Goal: Transaction & Acquisition: Download file/media

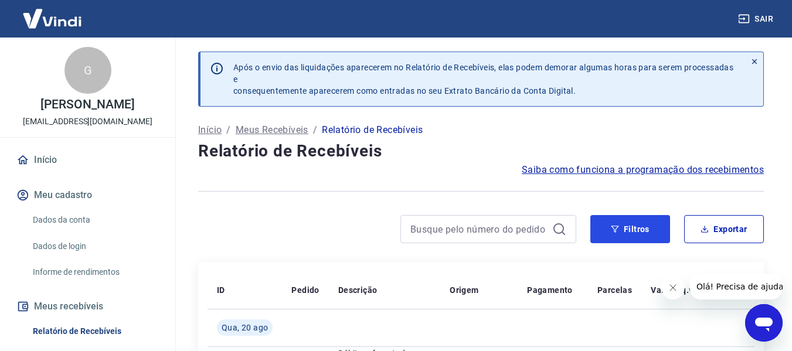
drag, startPoint x: 593, startPoint y: 231, endPoint x: 318, endPoint y: 175, distance: 280.0
click at [593, 231] on button "Filtros" at bounding box center [630, 229] width 80 height 28
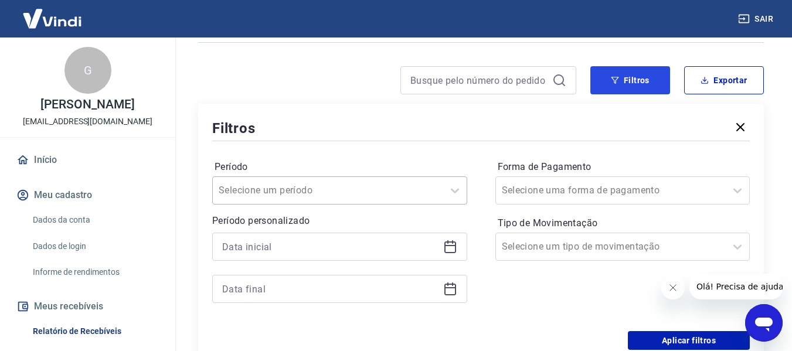
scroll to position [176, 0]
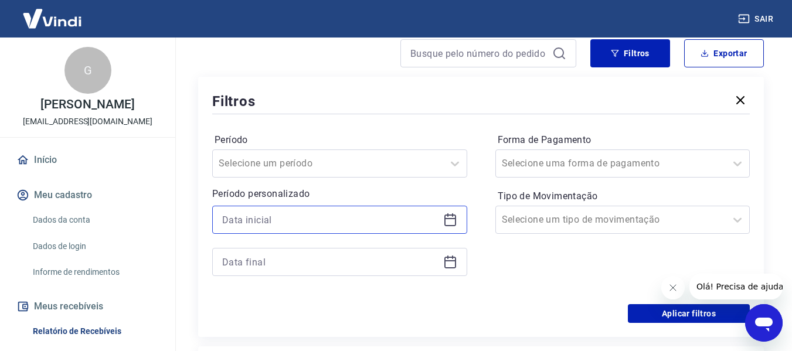
click at [313, 220] on input at bounding box center [330, 220] width 216 height 18
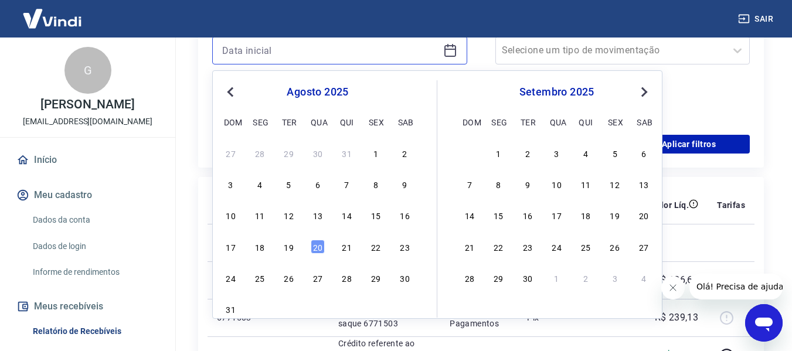
scroll to position [352, 0]
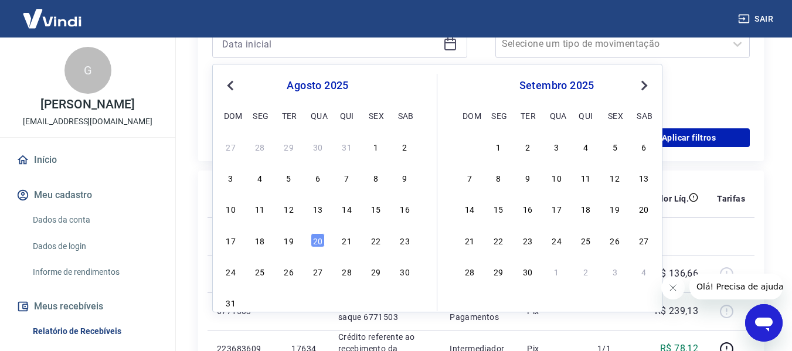
click at [256, 239] on div "18" at bounding box center [260, 240] width 14 height 14
type input "[DATE]"
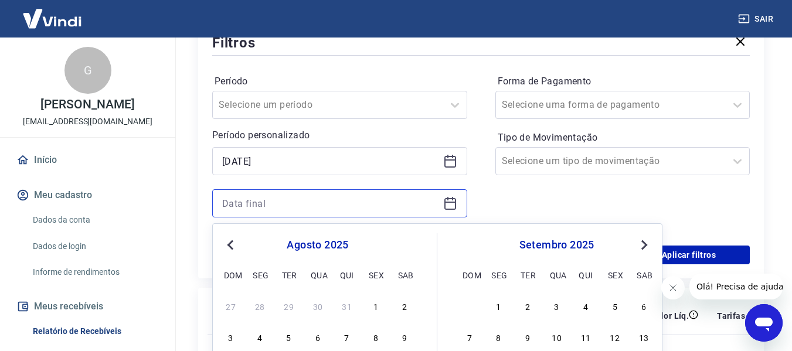
click at [277, 201] on input at bounding box center [330, 204] width 216 height 18
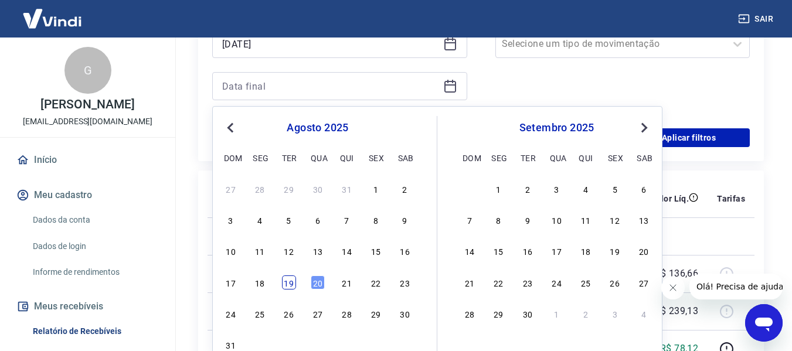
click at [293, 285] on div "19" at bounding box center [289, 283] width 14 height 14
type input "[DATE]"
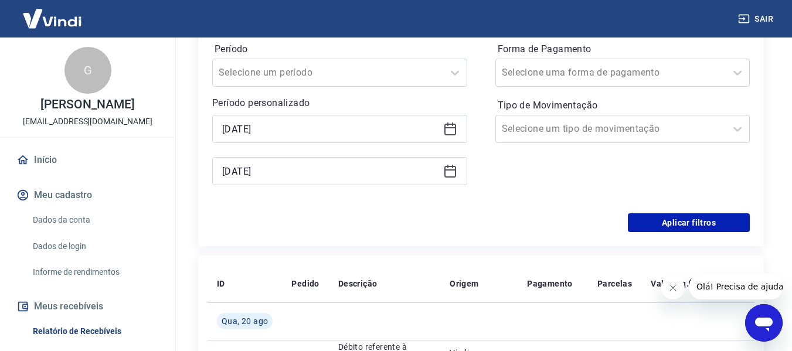
scroll to position [235, 0]
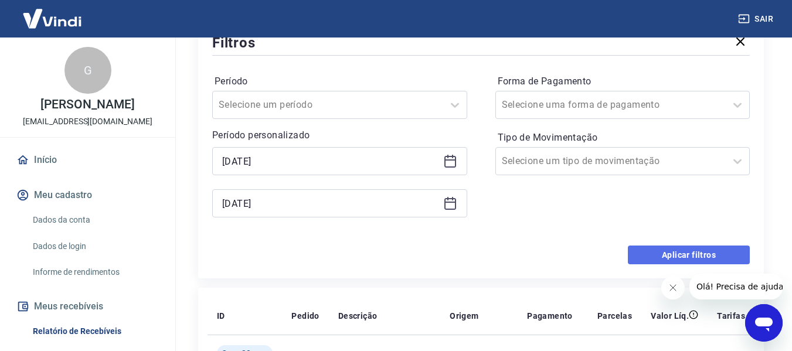
click at [643, 250] on button "Aplicar filtros" at bounding box center [689, 255] width 122 height 19
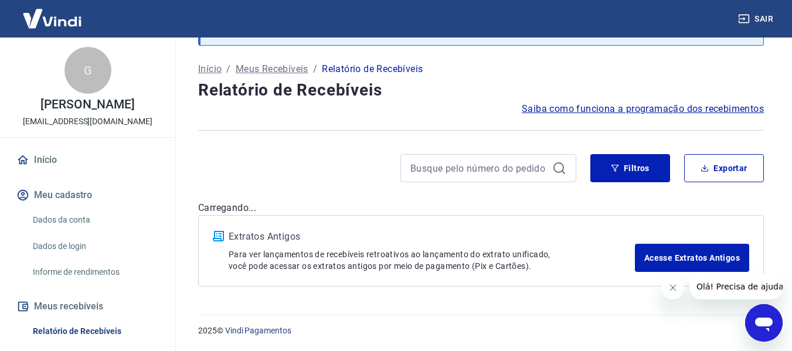
scroll to position [60, 0]
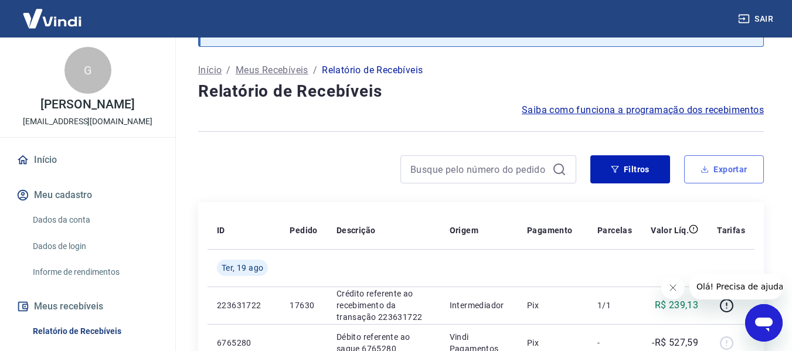
click at [718, 178] on button "Exportar" at bounding box center [724, 169] width 80 height 28
type input "[DATE]"
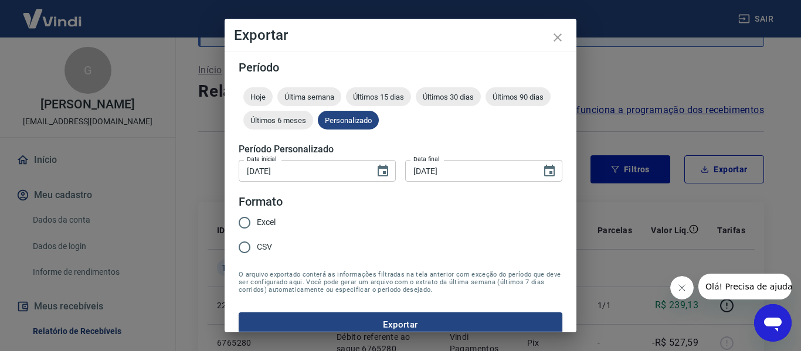
click at [258, 220] on span "Excel" at bounding box center [266, 222] width 19 height 12
click at [257, 220] on input "Excel" at bounding box center [244, 222] width 25 height 25
radio input "true"
click at [369, 325] on button "Exportar" at bounding box center [401, 325] width 324 height 25
